Goal: Transaction & Acquisition: Purchase product/service

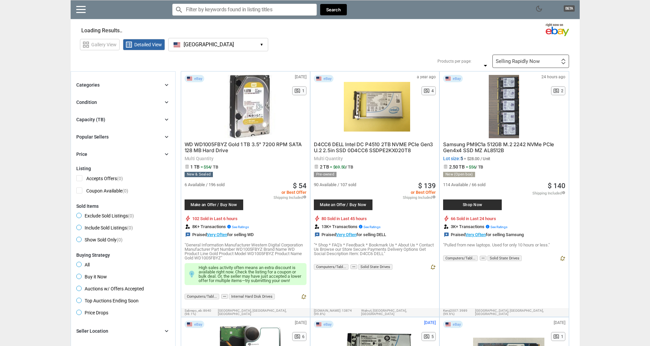
type input "*"
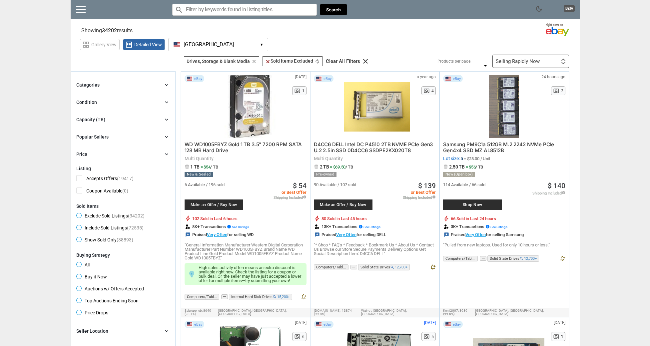
click at [147, 103] on div "Condition chevron_right" at bounding box center [123, 102] width 94 height 8
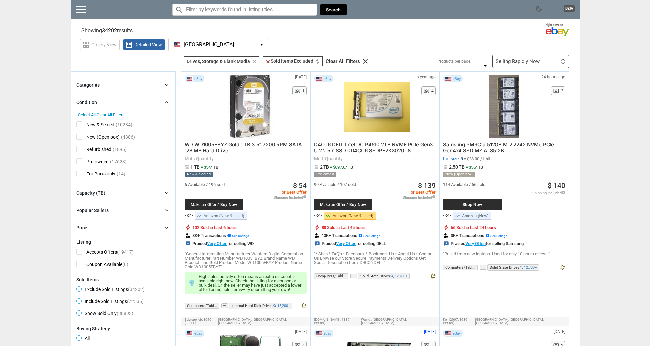
click at [146, 103] on div "Condition chevron_right" at bounding box center [123, 102] width 94 height 8
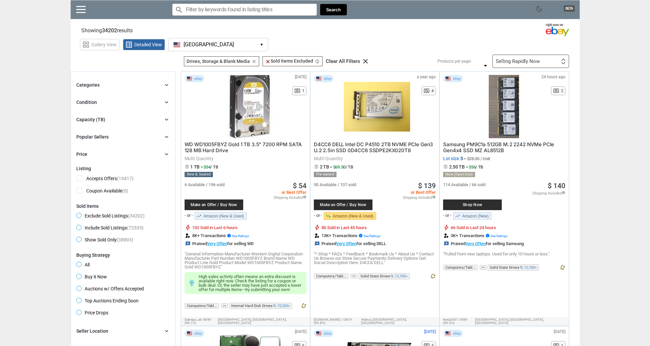
click at [136, 121] on div "Capacity (TB) chevron_right" at bounding box center [123, 120] width 94 height 8
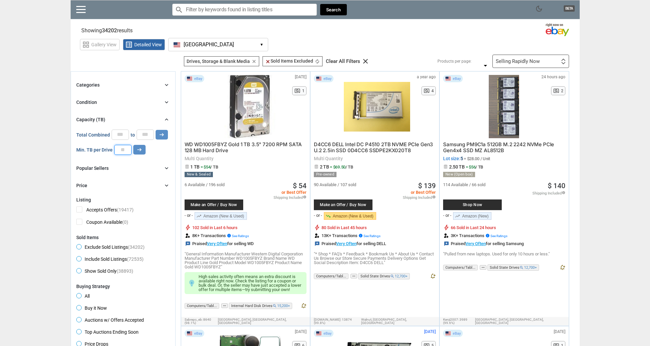
click at [126, 150] on input "number" at bounding box center [122, 150] width 17 height 10
type input "*"
click at [143, 147] on button "arrow_right_alt" at bounding box center [139, 150] width 12 height 10
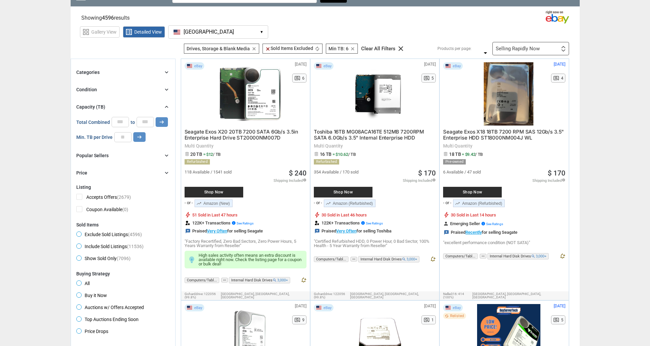
scroll to position [99, 0]
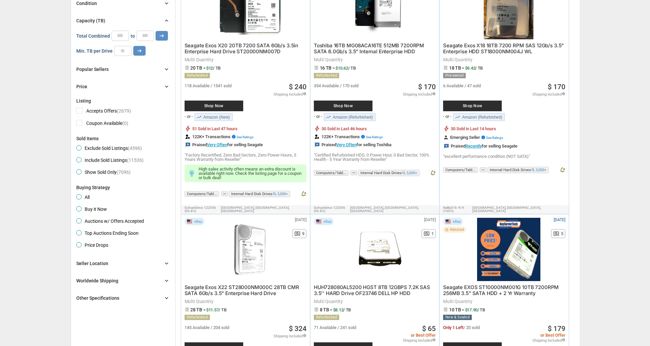
click at [80, 208] on span "Buy it Now" at bounding box center [91, 210] width 31 height 8
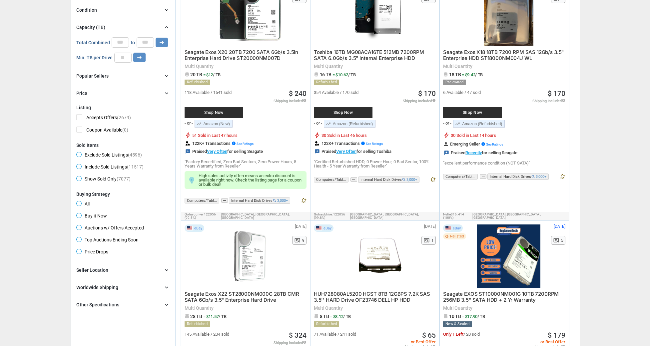
click at [117, 271] on div "Seller Location chevron_right" at bounding box center [123, 270] width 94 height 8
click at [82, 290] on span "[GEOGRAPHIC_DATA]" at bounding box center [103, 293] width 55 height 8
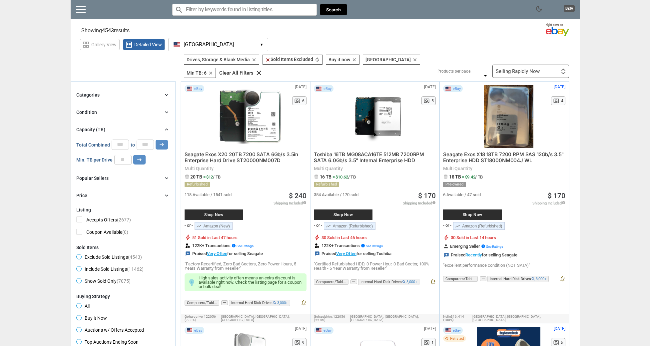
click at [106, 192] on div "Price chevron_right" at bounding box center [123, 196] width 94 height 8
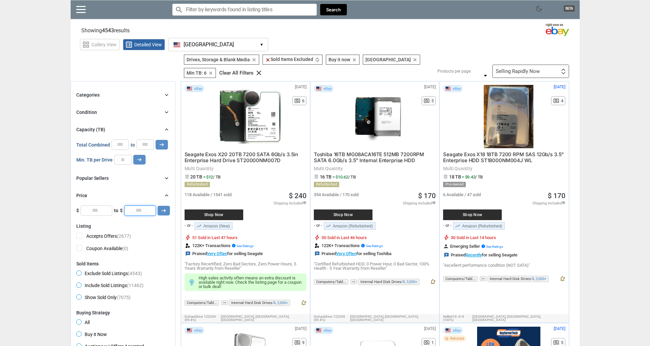
drag, startPoint x: 144, startPoint y: 206, endPoint x: 127, endPoint y: 205, distance: 17.4
click at [127, 206] on input "*" at bounding box center [140, 211] width 32 height 10
click at [156, 140] on button "arrow_right_alt" at bounding box center [162, 145] width 12 height 10
click at [142, 205] on div "Price chevron_right $0 $10000 0 0 0 ****** $ * to $ **** arrow_right_alt" at bounding box center [123, 204] width 94 height 24
click at [156, 140] on button "arrow_right_alt" at bounding box center [162, 145] width 12 height 10
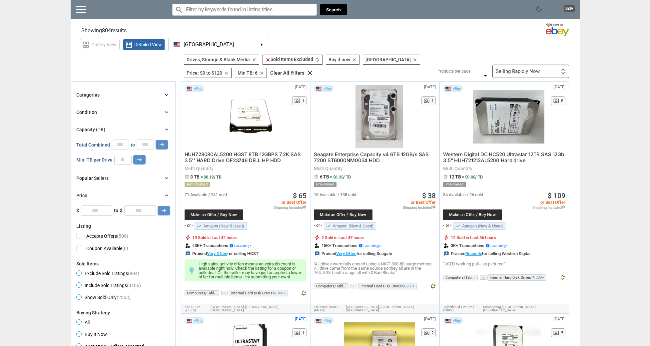
click at [532, 68] on div "Selling Rapidly Now First or Last Chance to Buy Recently Listed Selling Rapidly…" at bounding box center [530, 71] width 77 height 13
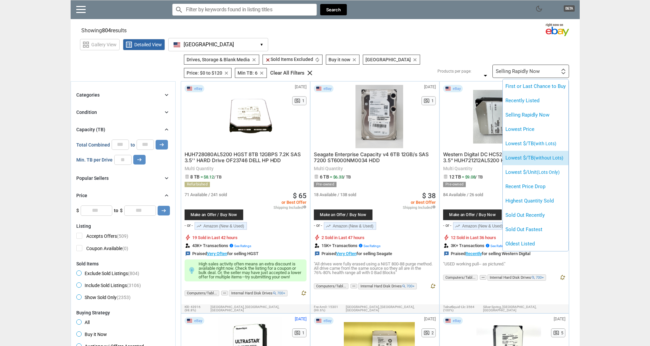
click at [560, 157] on span "(without Lots)" at bounding box center [549, 157] width 30 height 5
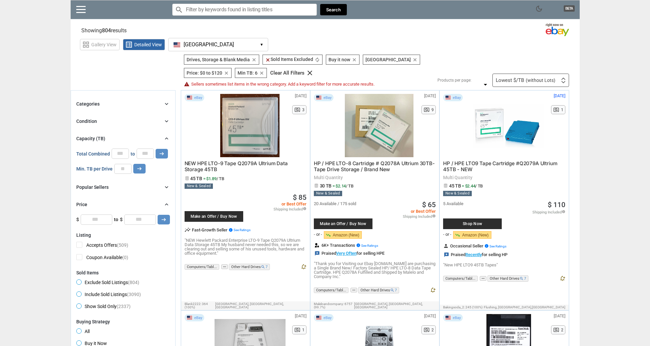
click at [113, 121] on div "Condition chevron_right" at bounding box center [123, 121] width 94 height 8
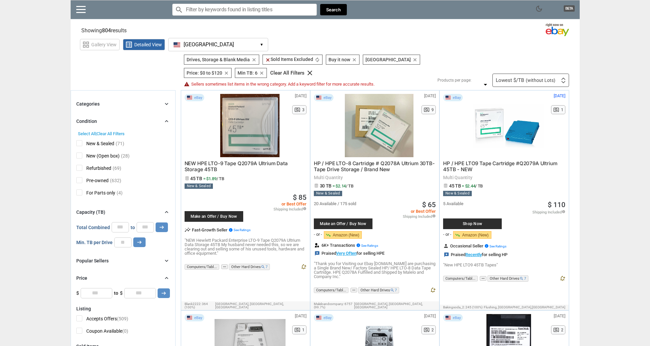
click at [82, 157] on span "New (Open box)" at bounding box center [97, 157] width 43 height 8
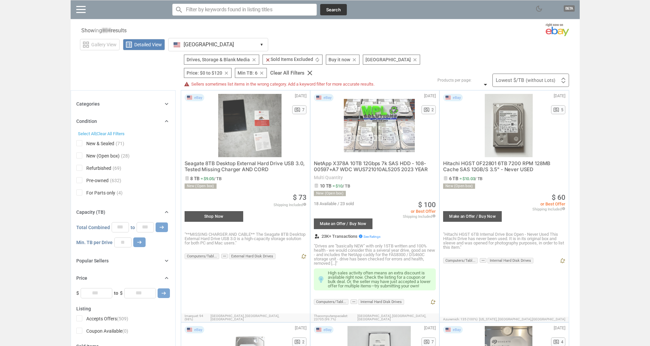
click at [80, 145] on div at bounding box center [325, 173] width 650 height 346
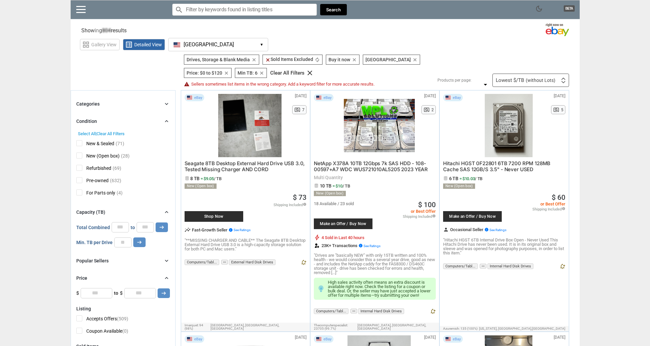
click at [79, 144] on span "New & Sealed" at bounding box center [95, 144] width 38 height 8
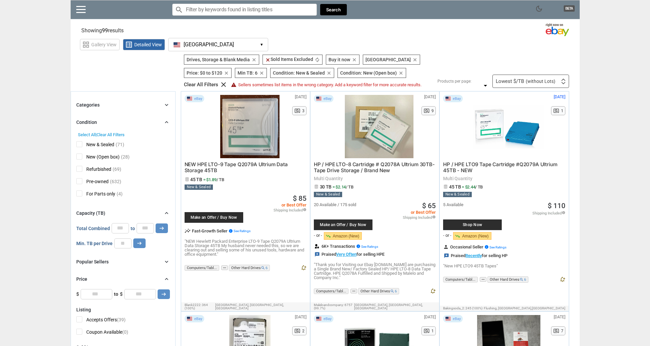
click at [82, 145] on span "New & Sealed" at bounding box center [95, 145] width 38 height 8
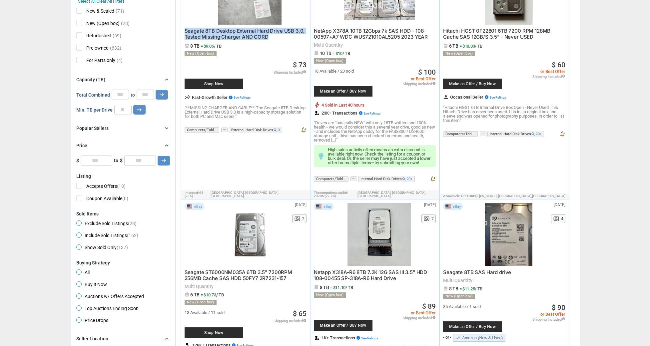
scroll to position [315, 0]
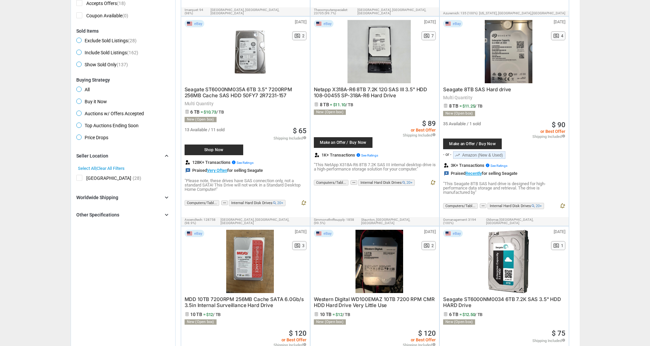
click at [125, 216] on div "Other Specifications chevron_right" at bounding box center [123, 215] width 94 height 8
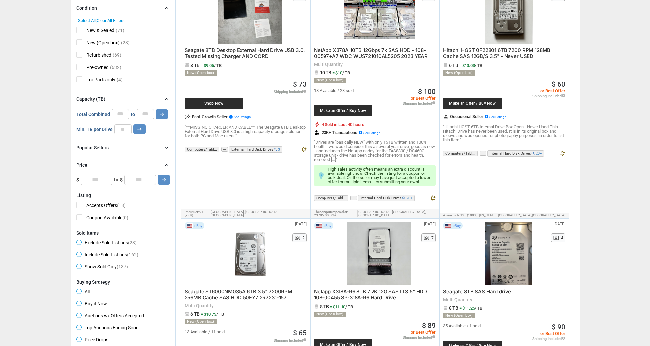
scroll to position [0, 0]
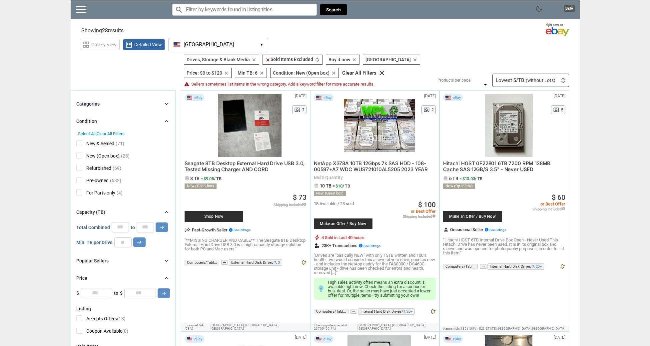
click at [78, 144] on span "New & Sealed" at bounding box center [95, 144] width 38 height 8
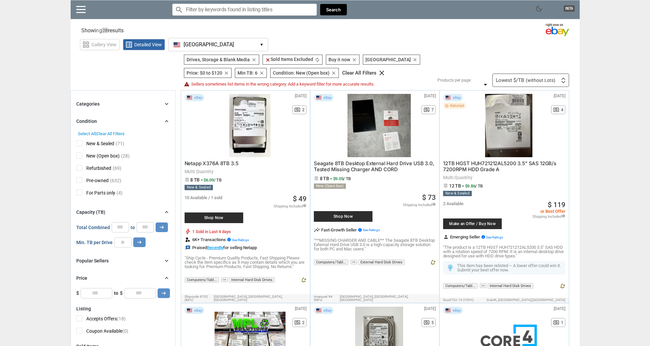
type input "***"
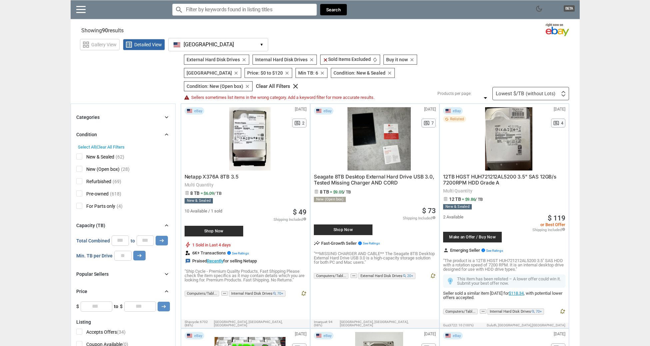
click at [259, 12] on input "Search for models" at bounding box center [244, 10] width 145 height 12
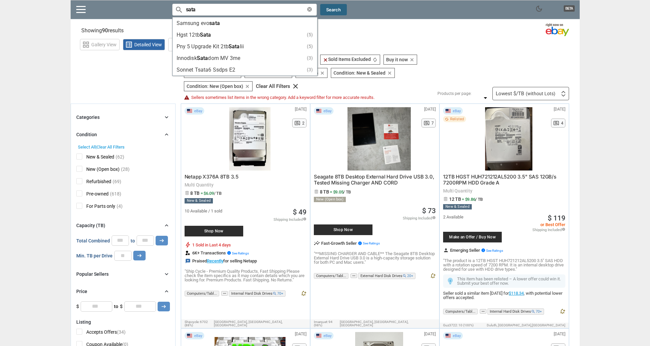
type input "sata"
click at [328, 11] on button "Search" at bounding box center [333, 10] width 27 height 12
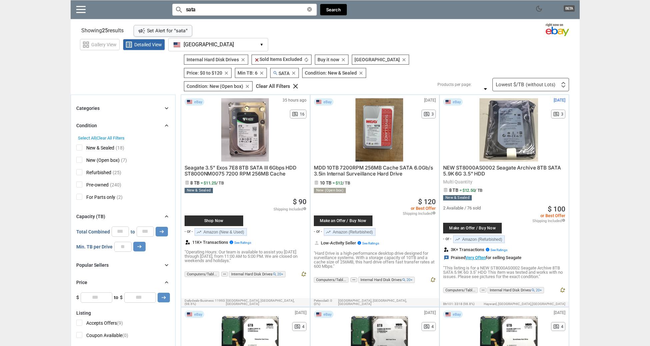
click at [540, 78] on div "Lowest $/TB (without Lots) First or Last Chance to Buy Recently Listed Selling …" at bounding box center [530, 84] width 77 height 13
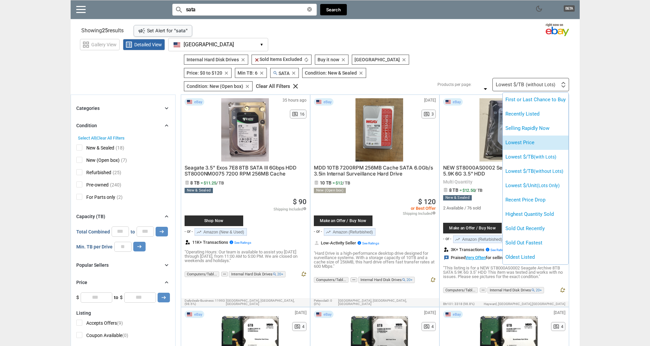
click at [549, 136] on li "Lowest Price" at bounding box center [536, 143] width 66 height 14
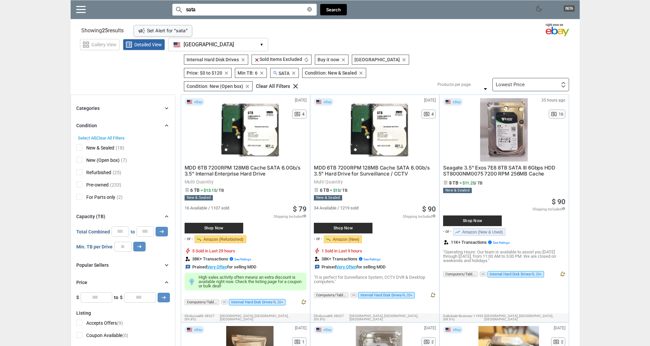
click at [92, 182] on span "Pre-owned" at bounding box center [92, 186] width 32 height 8
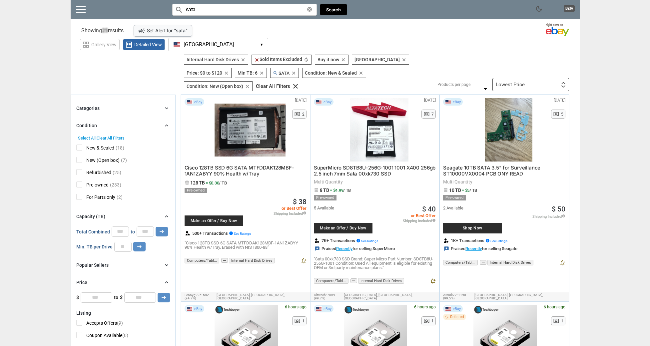
click at [82, 169] on span "Refurbished" at bounding box center [93, 173] width 35 height 8
type input "***"
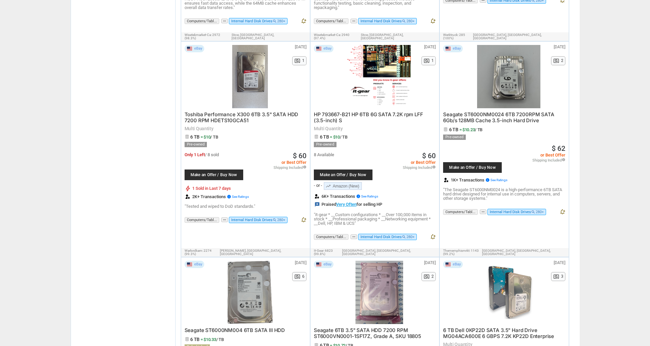
scroll to position [926, 0]
drag, startPoint x: 544, startPoint y: 184, endPoint x: 461, endPoint y: 177, distance: 82.6
click at [461, 188] on p ""The Seagate ST6000NM0024 is a high-performance 6TB SATA hard drive designed fo…" at bounding box center [504, 194] width 122 height 13
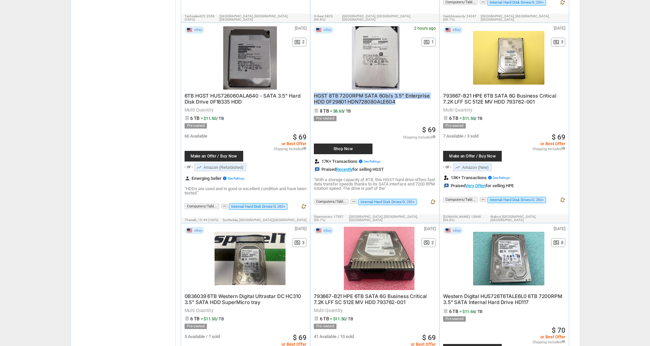
scroll to position [1623, 0]
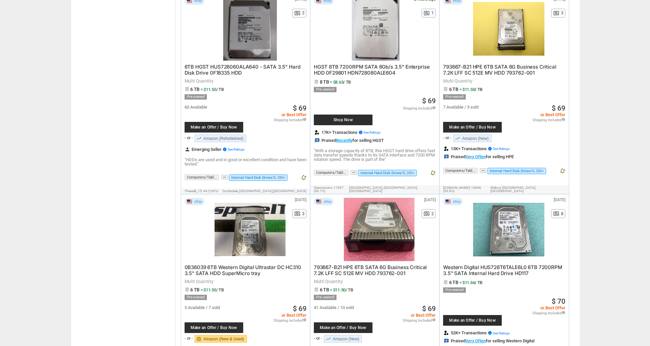
click at [623, 214] on div "dark_mode BETA search Filter by keyword search sata clear Search search clear c…" at bounding box center [325, 250] width 650 height 3746
